Goal: Transaction & Acquisition: Register for event/course

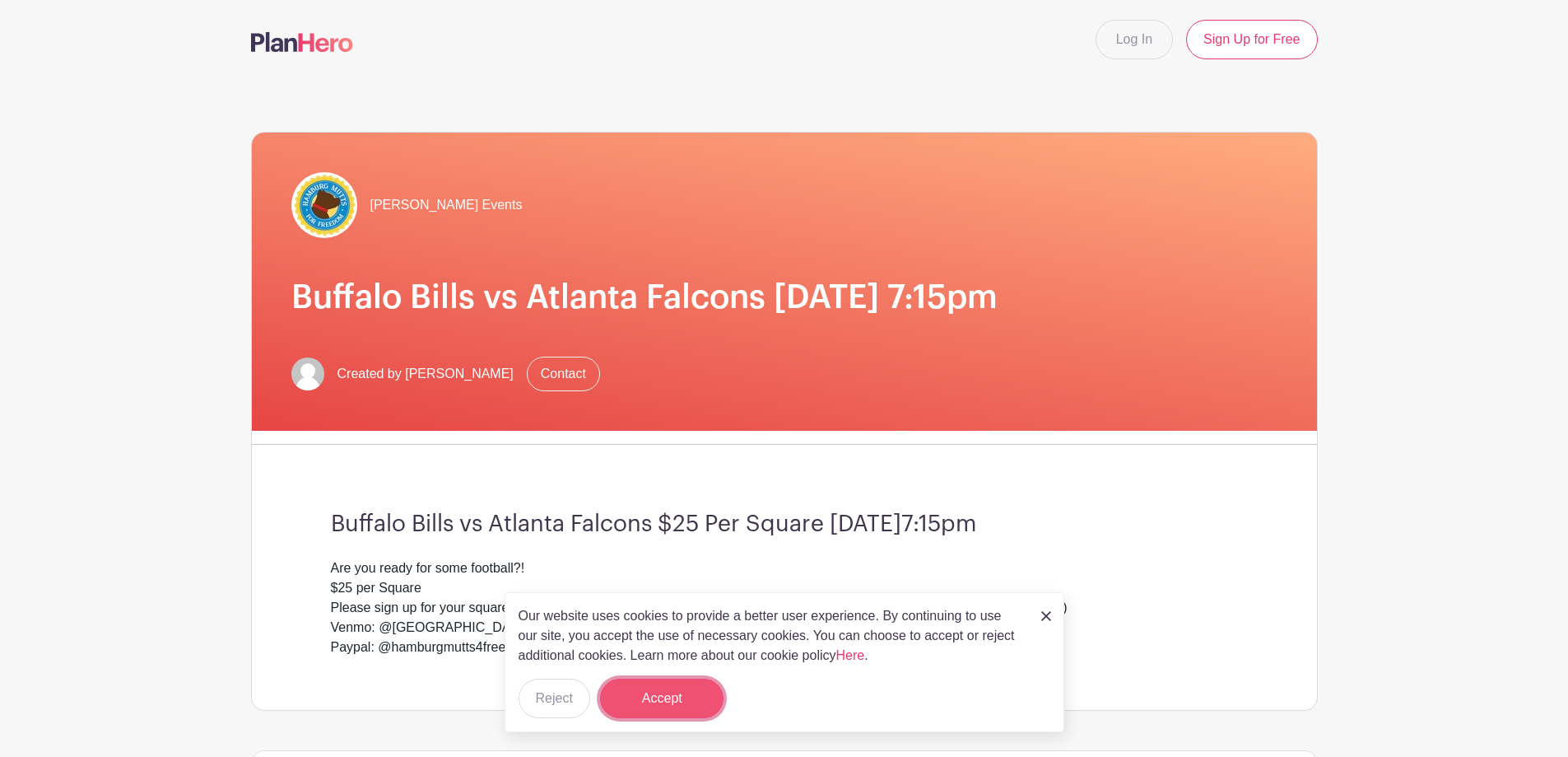
click at [637, 683] on button "Accept" at bounding box center [662, 698] width 123 height 40
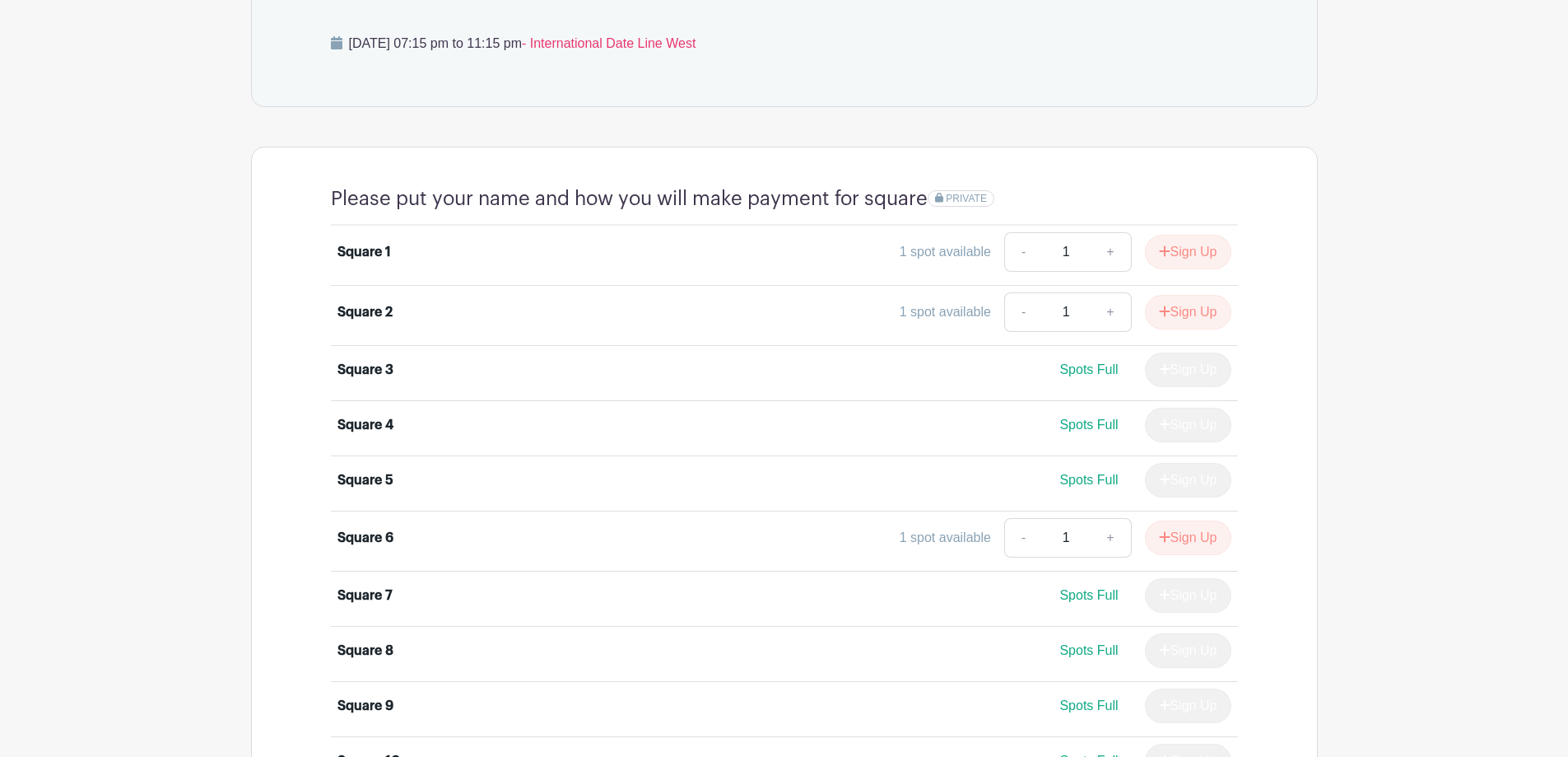
scroll to position [824, 0]
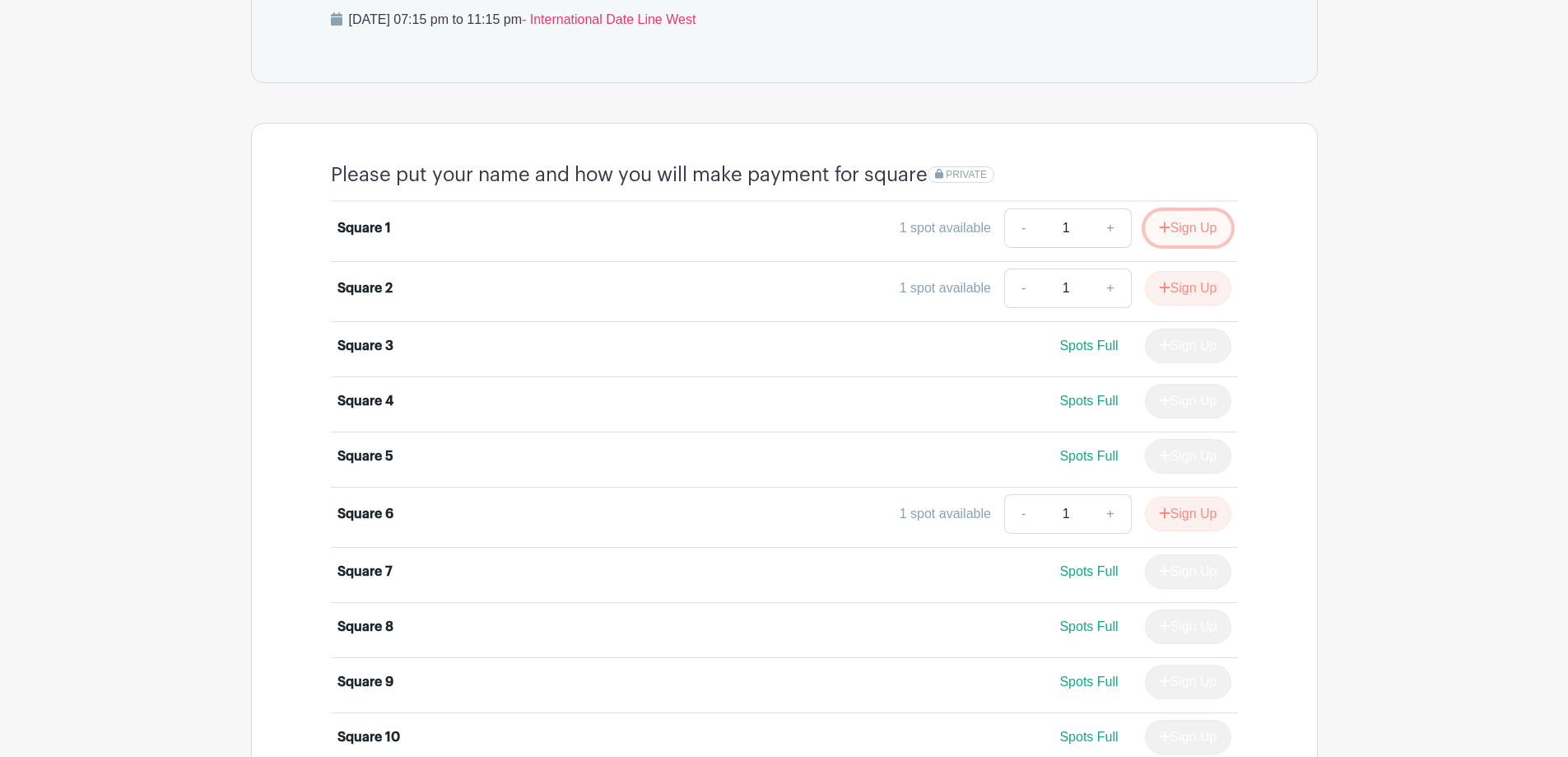
drag, startPoint x: 1204, startPoint y: 224, endPoint x: 1112, endPoint y: 207, distance: 93.6
click at [1203, 223] on button "Sign Up" at bounding box center [1188, 228] width 86 height 35
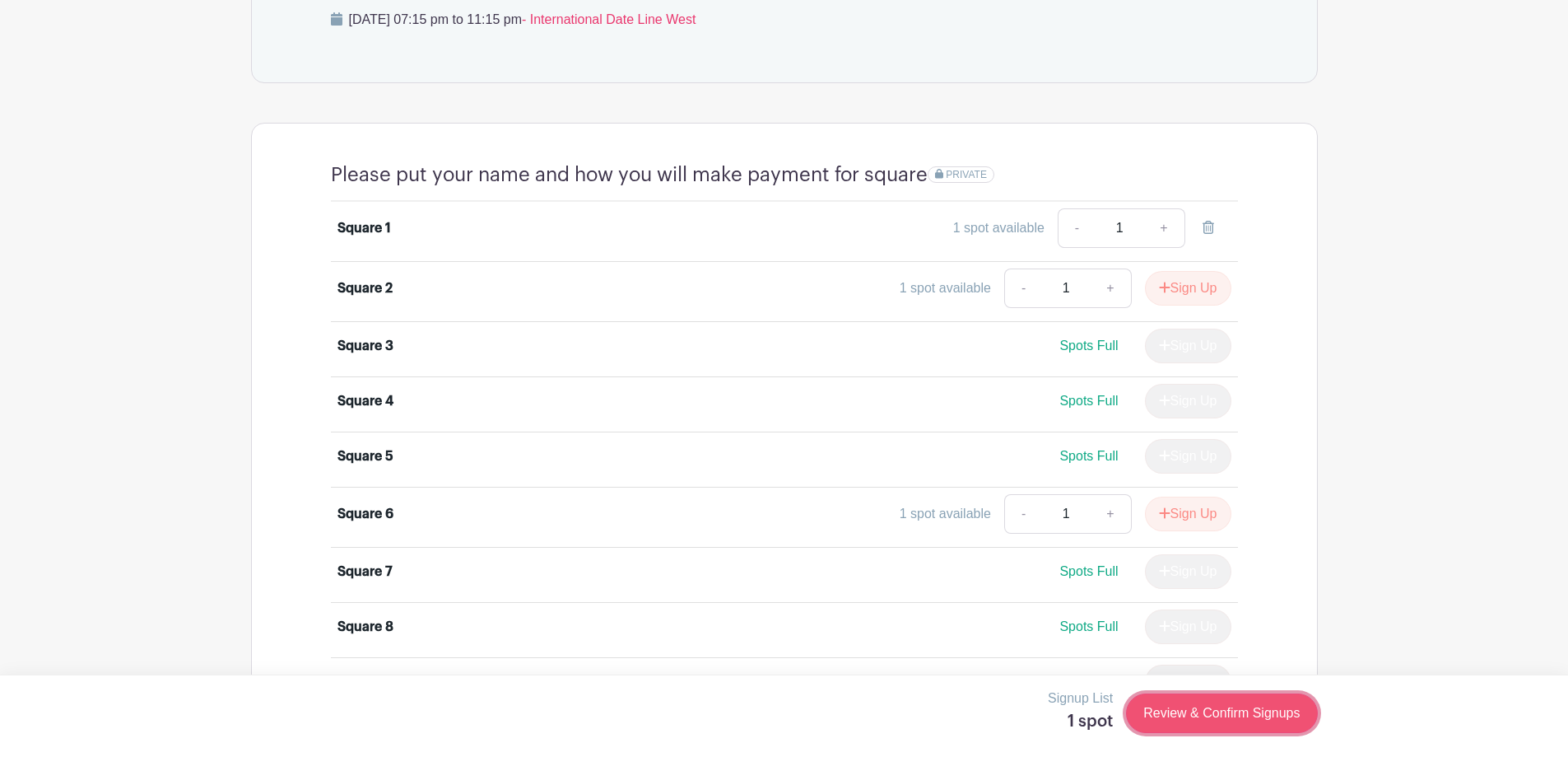
click at [1187, 722] on link "Review & Confirm Signups" at bounding box center [1221, 713] width 191 height 40
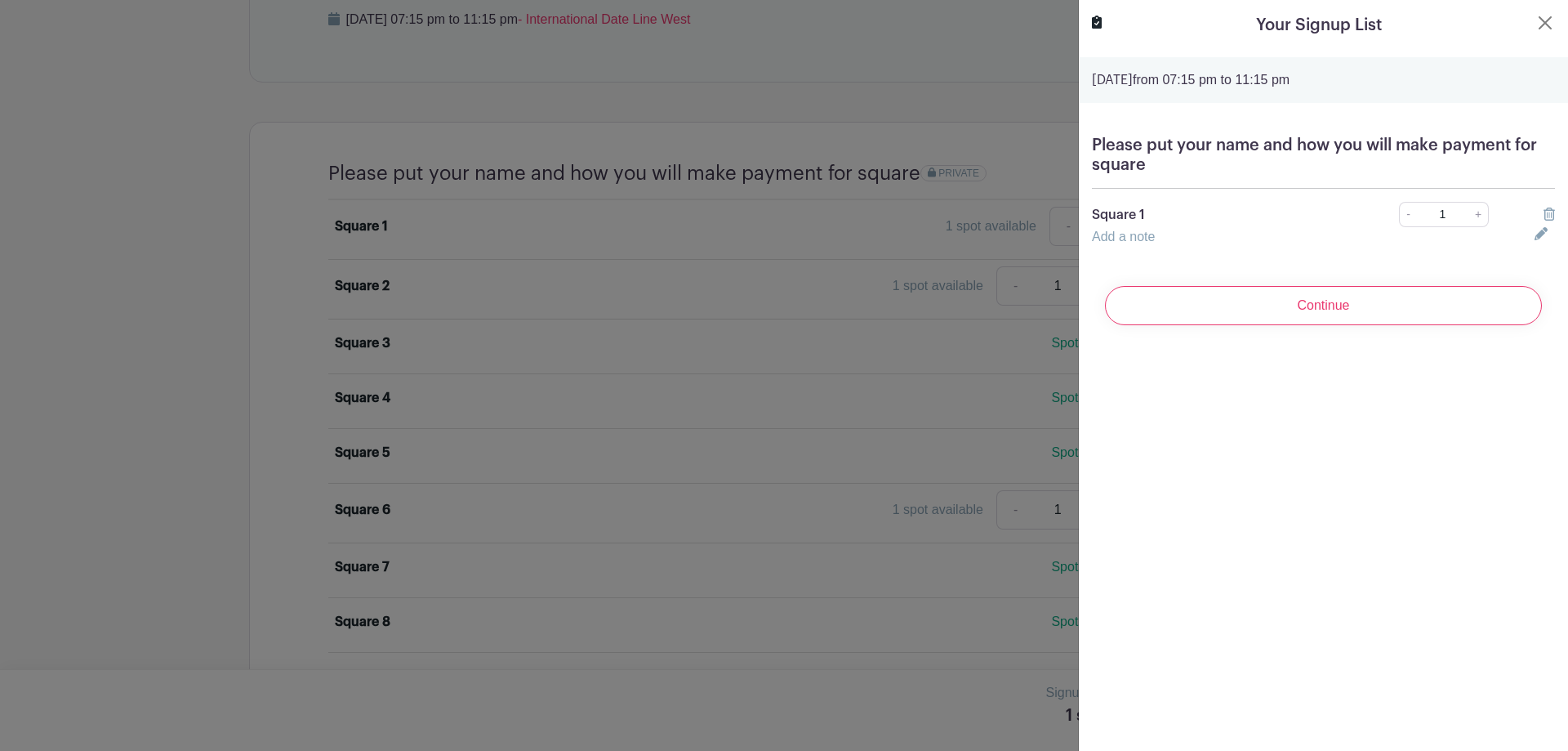
drag, startPoint x: 1156, startPoint y: 306, endPoint x: 1131, endPoint y: 241, distance: 69.6
click at [1131, 241] on form "[DATE] 07:15 pm to 11:15 pm Please put your name and how you will make payment …" at bounding box center [1324, 197] width 489 height 281
click at [1131, 232] on link "Add a note" at bounding box center [1123, 236] width 63 height 14
click at [1113, 244] on input "text" at bounding box center [1303, 246] width 423 height 39
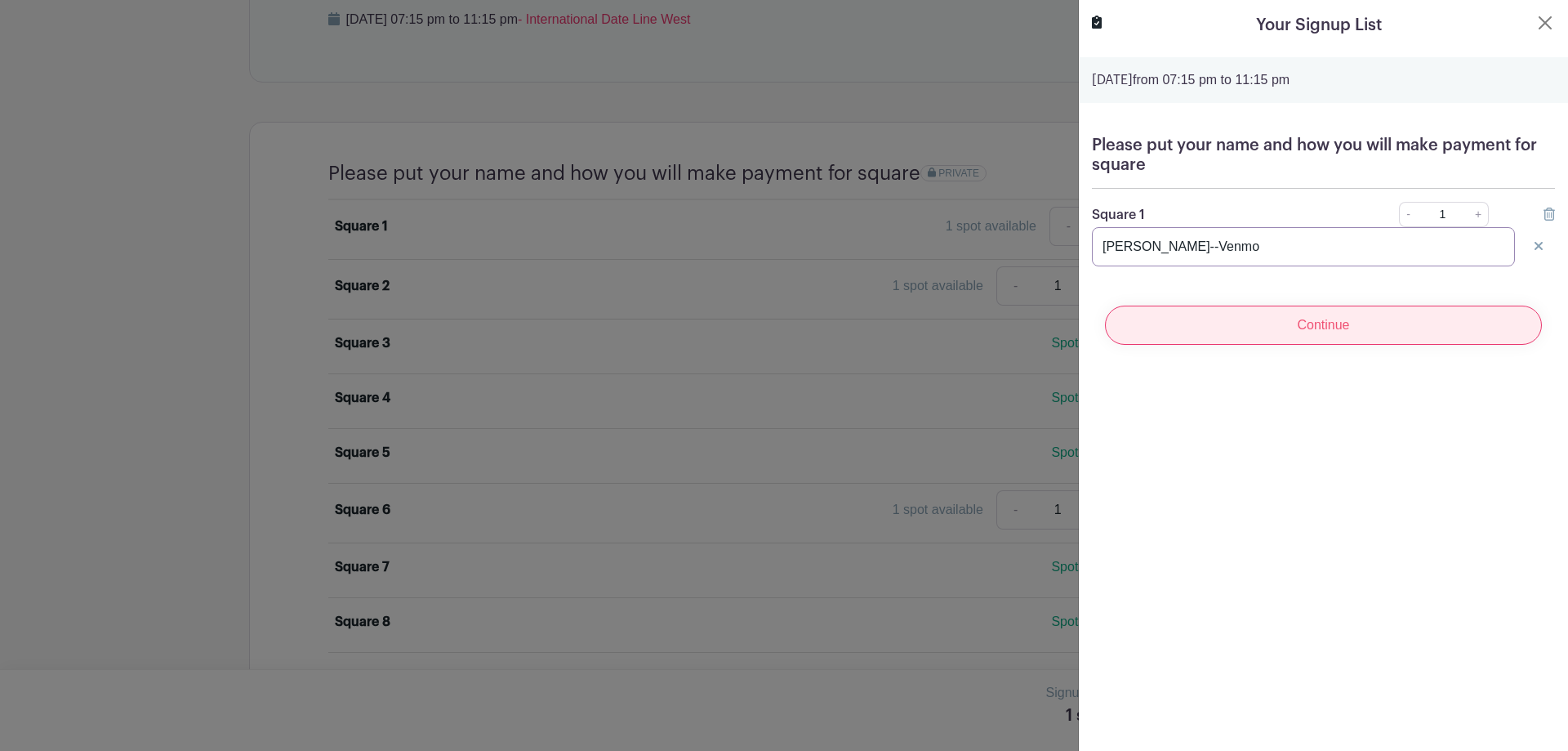
type input "[PERSON_NAME]--Venmo"
click at [1320, 323] on input "Continue" at bounding box center [1323, 325] width 437 height 39
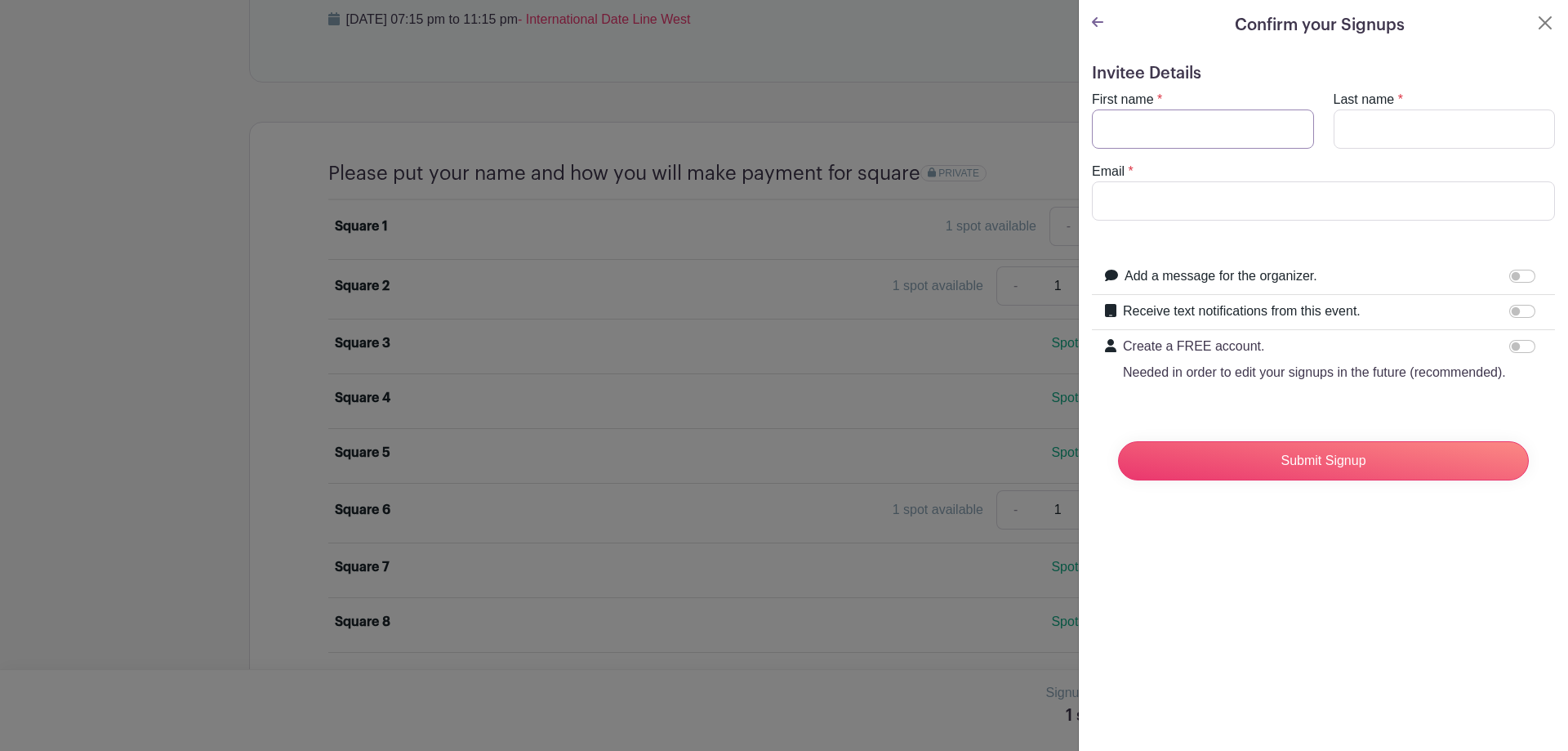
click at [1172, 129] on input "First name" at bounding box center [1203, 129] width 222 height 39
type input "[PERSON_NAME]"
type input "[PERSON_NAME][EMAIL_ADDRESS][DOMAIN_NAME]"
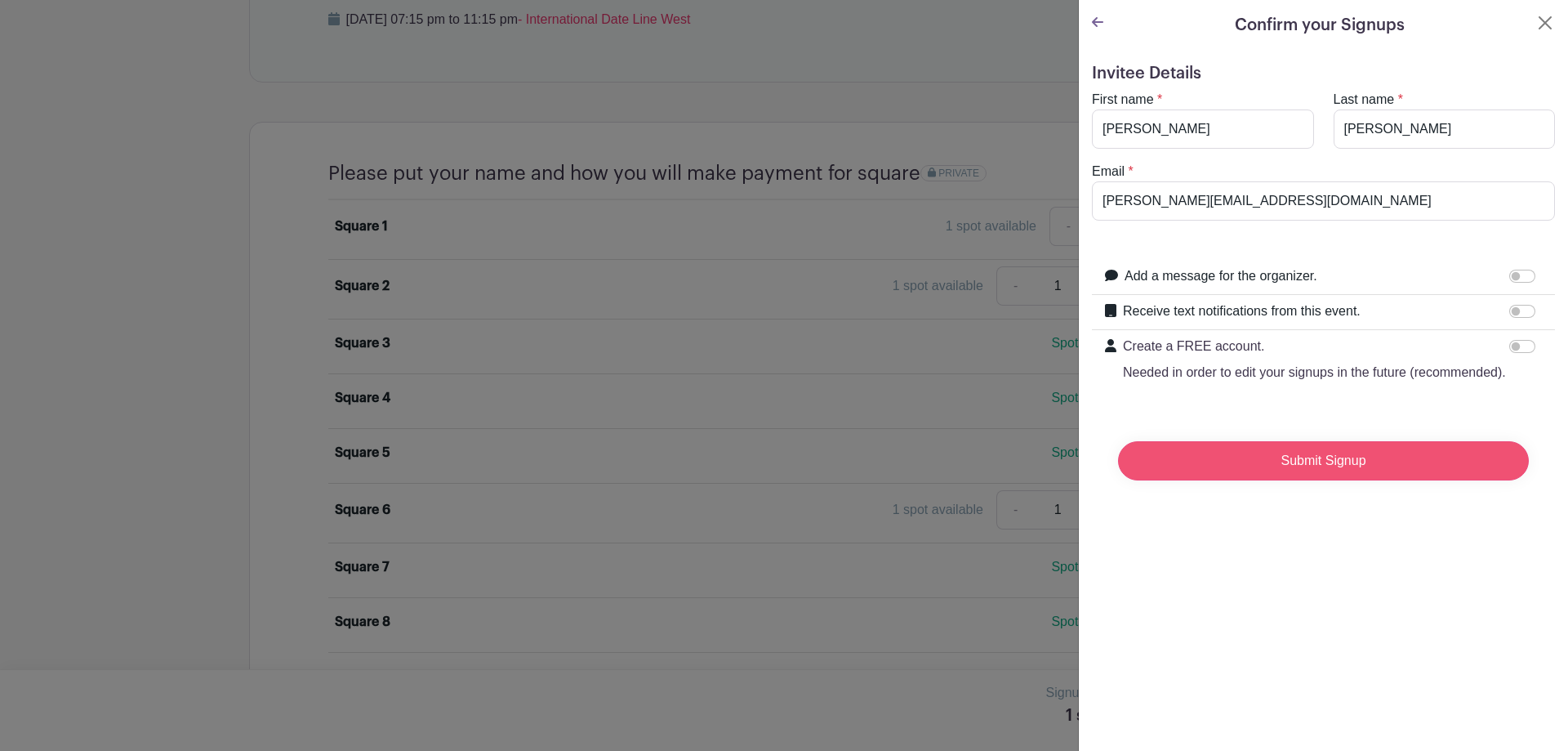
click at [1260, 480] on input "Submit Signup" at bounding box center [1323, 460] width 411 height 39
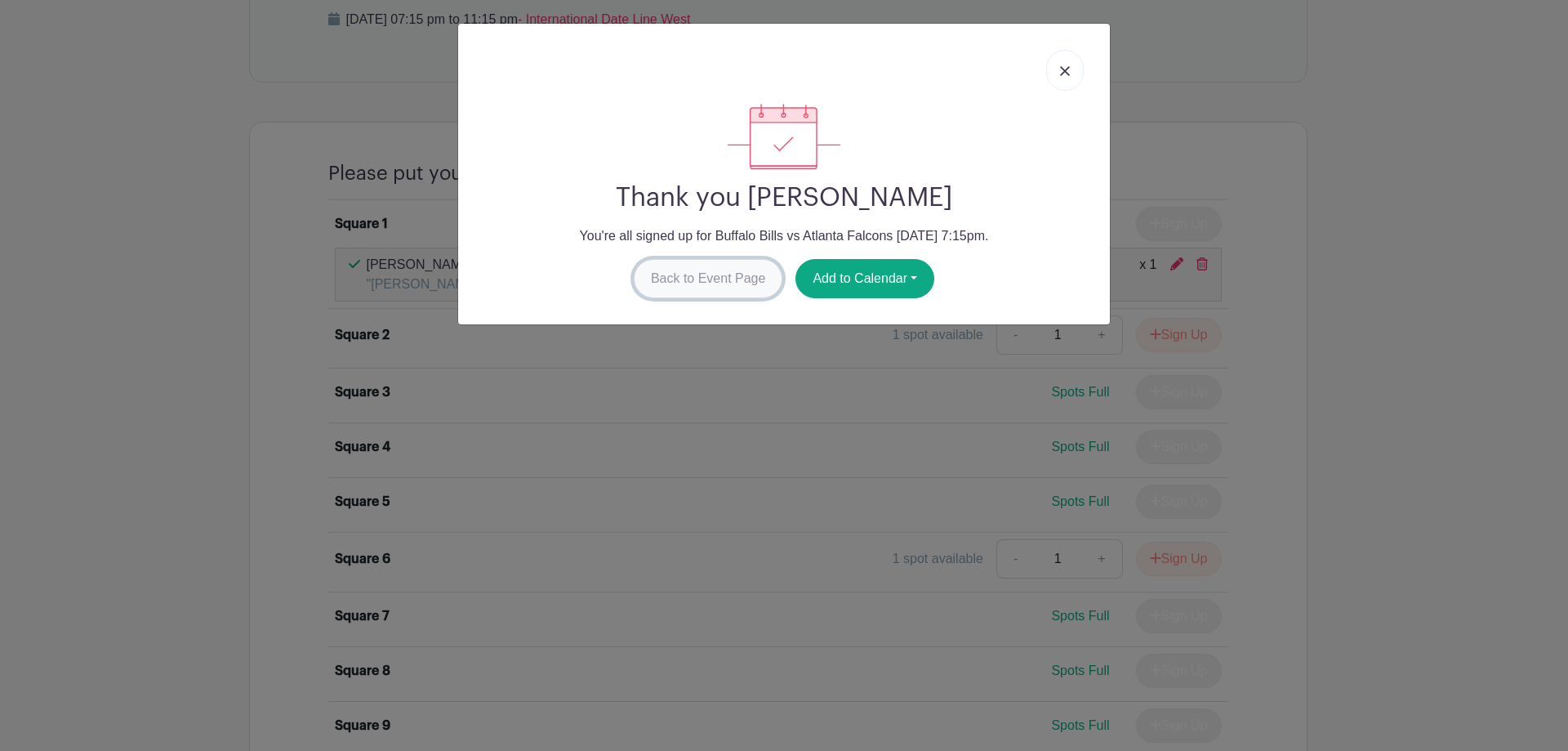
click at [727, 280] on link "Back to Event Page" at bounding box center [708, 278] width 149 height 39
